Goal: Task Accomplishment & Management: Manage account settings

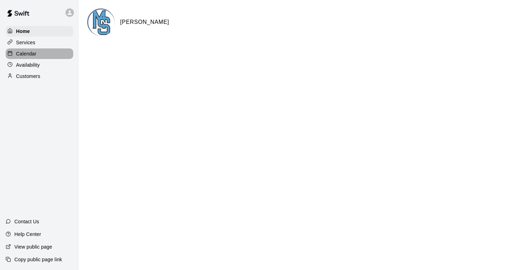
click at [48, 54] on div "Calendar" at bounding box center [40, 53] width 68 height 11
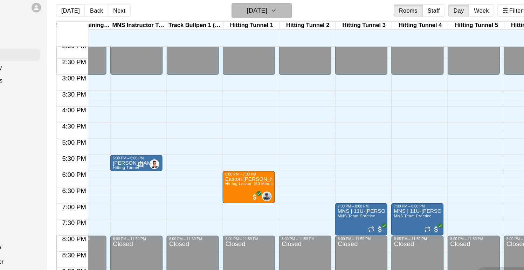
click at [280, 17] on icon "button" at bounding box center [277, 15] width 6 height 8
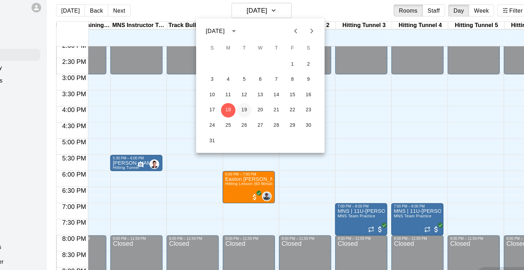
click at [252, 101] on button "19" at bounding box center [251, 102] width 13 height 13
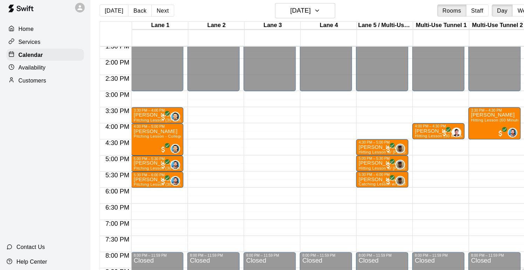
click at [34, 63] on p "Availability" at bounding box center [28, 64] width 24 height 7
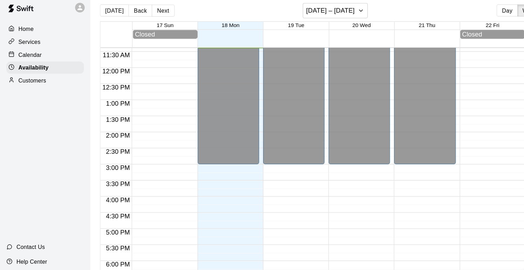
click at [41, 44] on div "Services" at bounding box center [40, 42] width 68 height 11
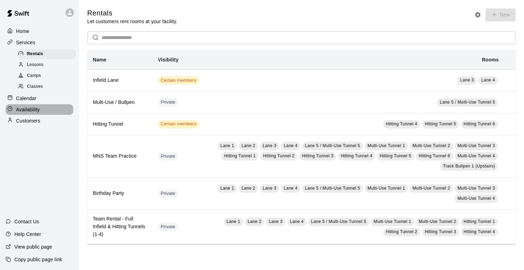
click at [60, 108] on div "Availability" at bounding box center [40, 109] width 68 height 11
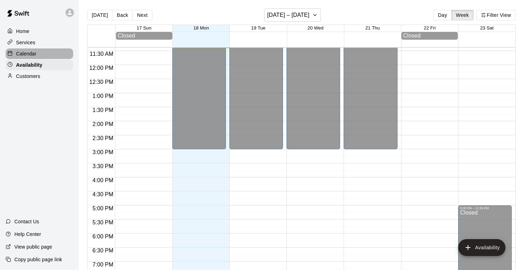
click at [48, 54] on div "Calendar" at bounding box center [40, 53] width 68 height 11
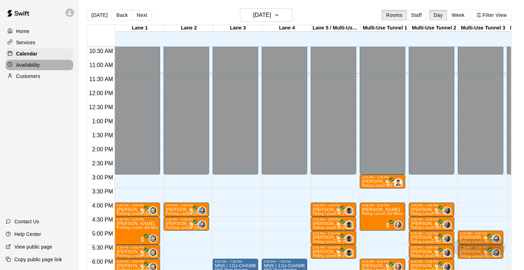
click at [28, 63] on p "Availability" at bounding box center [28, 64] width 24 height 7
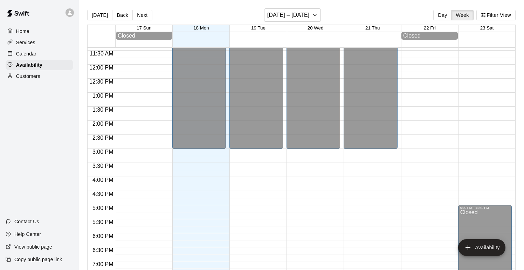
click at [29, 75] on p "Customers" at bounding box center [28, 76] width 24 height 7
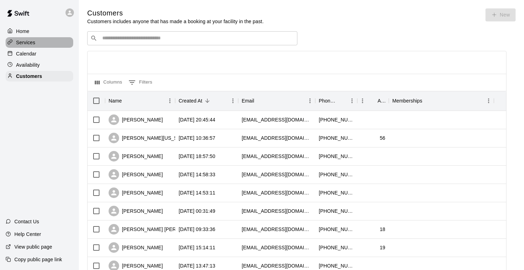
click at [37, 44] on div "Services" at bounding box center [40, 42] width 68 height 11
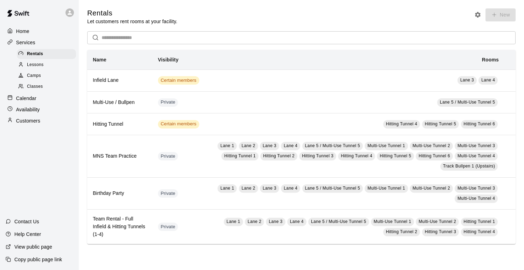
click at [137, 35] on input "text" at bounding box center [309, 37] width 414 height 13
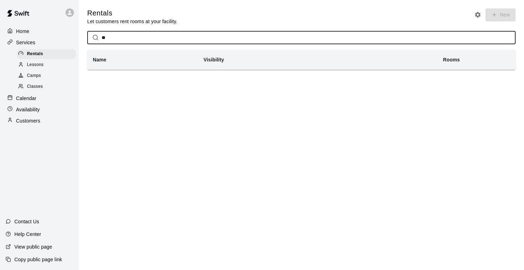
type input "*"
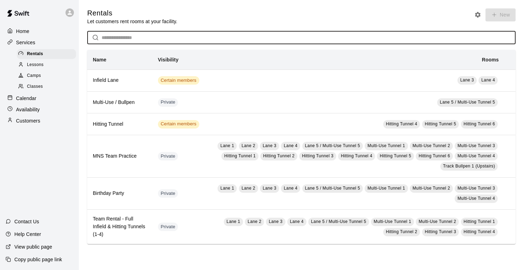
click at [61, 66] on div "Lessons" at bounding box center [46, 65] width 59 height 10
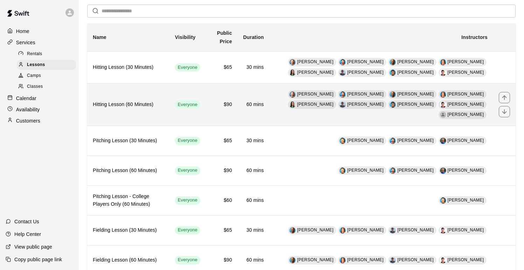
click at [275, 96] on td "[PERSON_NAME] [PERSON_NAME] [PERSON_NAME] [PERSON_NAME] [PERSON_NAME] [PERSON_N…" at bounding box center [382, 104] width 224 height 42
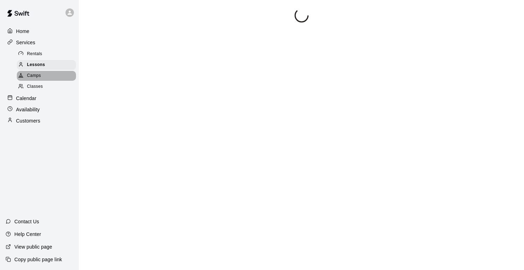
click at [59, 77] on div "Camps" at bounding box center [46, 76] width 59 height 10
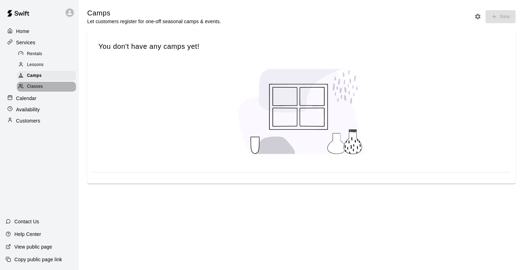
click at [59, 83] on div "Classes" at bounding box center [46, 87] width 59 height 10
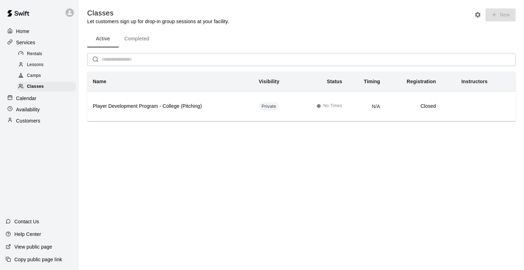
click at [55, 64] on div "Lessons" at bounding box center [46, 65] width 59 height 10
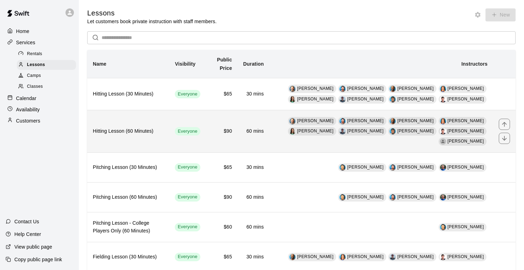
click at [277, 135] on td "[PERSON_NAME] [PERSON_NAME] [PERSON_NAME] [PERSON_NAME] [PERSON_NAME] [PERSON_N…" at bounding box center [382, 131] width 224 height 42
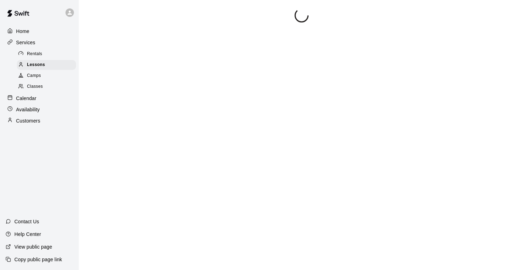
click at [31, 108] on p "Availability" at bounding box center [28, 109] width 24 height 7
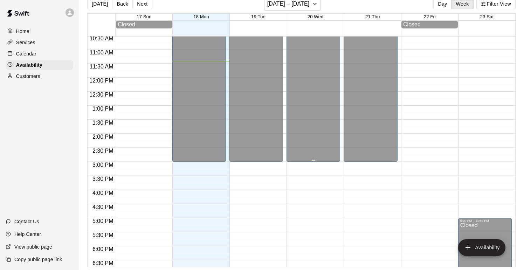
scroll to position [327, 0]
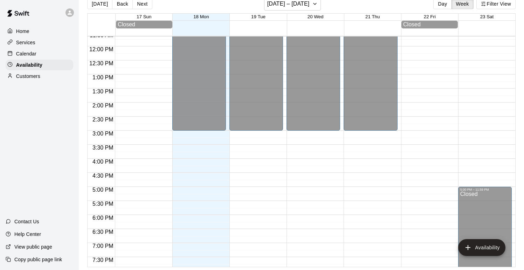
click at [258, 164] on div "12:00 AM – 3:00 PM Closed 8:00 PM – 11:59 PM Closed" at bounding box center [257, 46] width 54 height 673
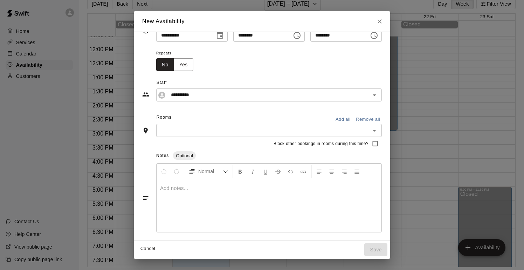
scroll to position [0, 0]
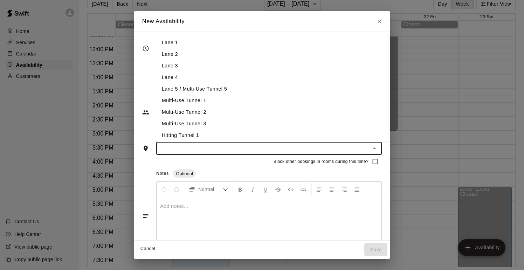
click at [250, 150] on input "text" at bounding box center [263, 148] width 210 height 9
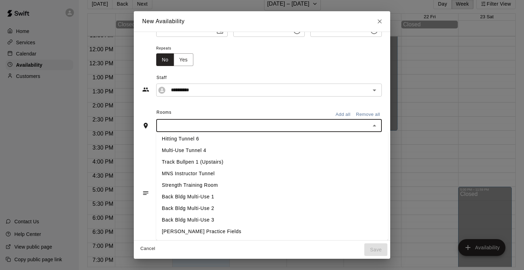
scroll to position [18, 0]
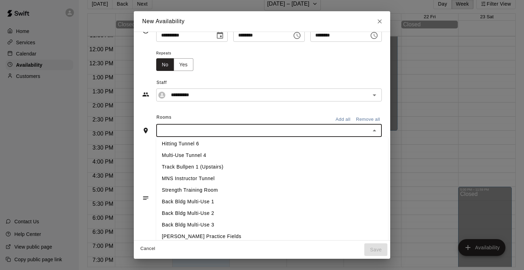
click at [258, 106] on div "**********" at bounding box center [262, 127] width 240 height 215
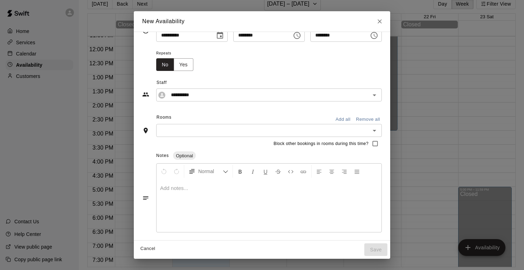
click at [382, 20] on icon "Close" at bounding box center [380, 21] width 4 height 4
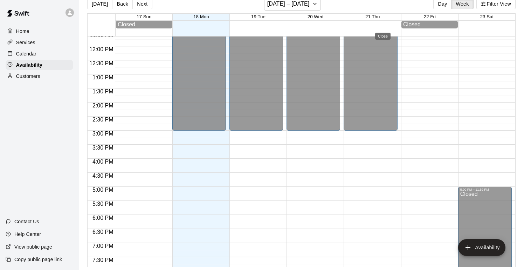
type input "**********"
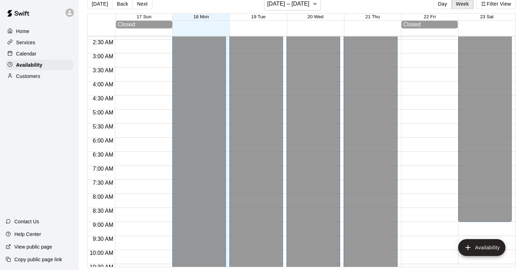
scroll to position [0, 0]
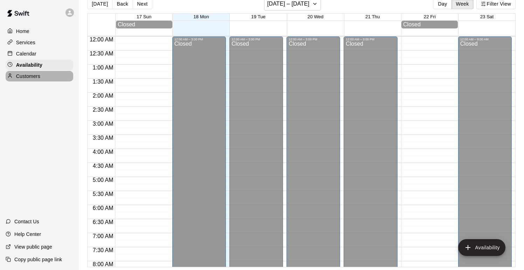
click at [50, 77] on div "Customers" at bounding box center [40, 76] width 68 height 11
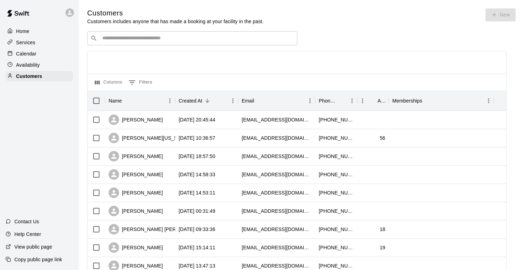
click at [37, 64] on p "Availability" at bounding box center [28, 64] width 24 height 7
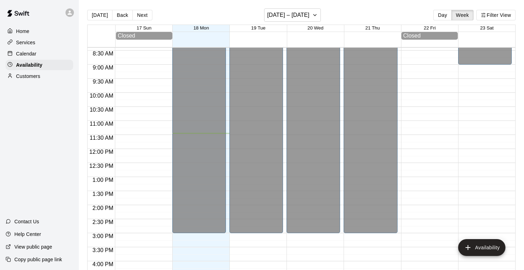
scroll to position [352, 0]
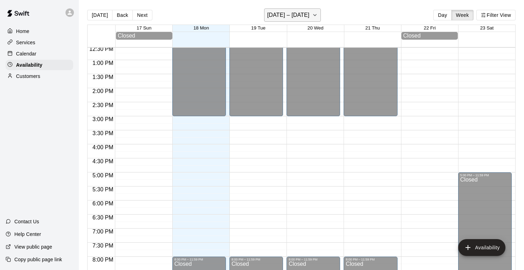
click at [314, 15] on icon "button" at bounding box center [315, 15] width 6 height 8
